Goal: Information Seeking & Learning: Check status

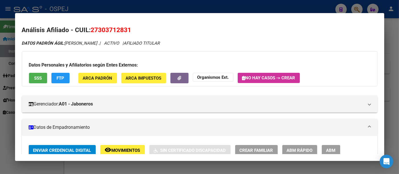
scroll to position [431, 0]
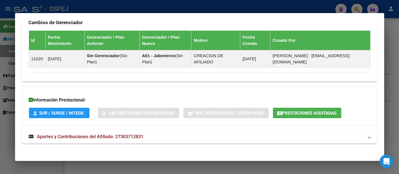
click at [154, 7] on div at bounding box center [199, 87] width 399 height 174
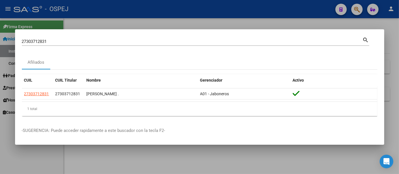
click at [120, 41] on input "27303712831" at bounding box center [192, 41] width 341 height 5
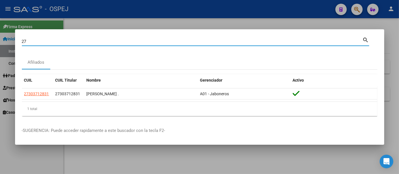
type input "2"
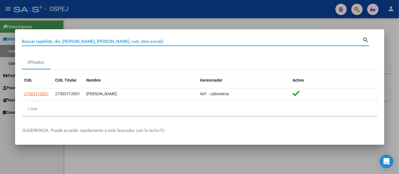
paste input "94193132"
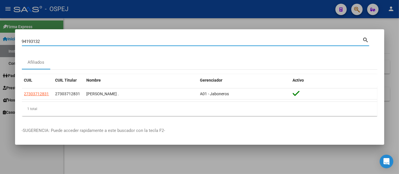
type input "94193132"
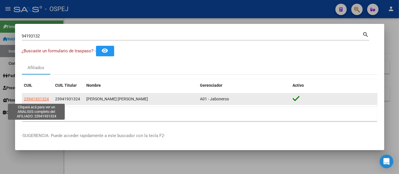
click at [38, 97] on span "23941931324" at bounding box center [36, 99] width 25 height 5
type textarea "23941931324"
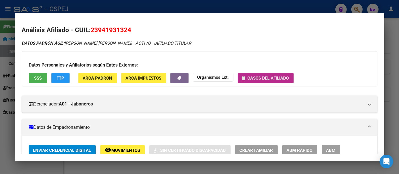
click at [270, 78] on span "Casos del afiliado" at bounding box center [268, 78] width 41 height 5
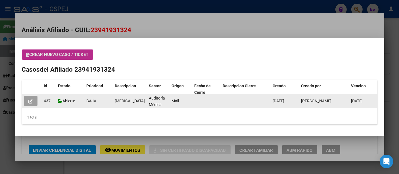
click at [32, 101] on icon "button" at bounding box center [31, 101] width 4 height 4
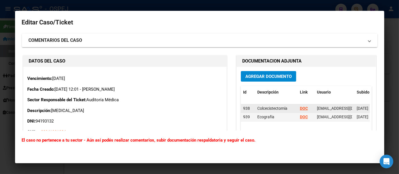
click at [300, 107] on strong "DOC" at bounding box center [304, 108] width 8 height 5
